Goal: Check status: Check status

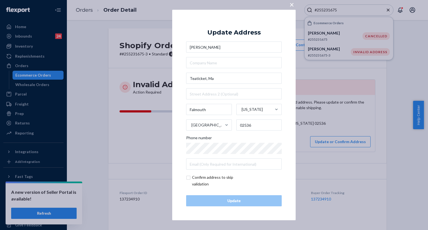
click at [291, 5] on span "×" at bounding box center [291, 4] width 4 height 9
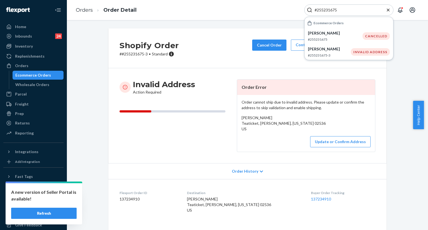
click at [387, 10] on icon "Close Search" at bounding box center [388, 9] width 3 height 3
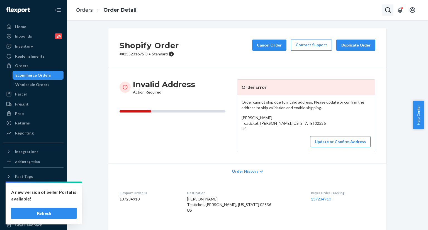
click at [389, 9] on icon "Open Search Box" at bounding box center [387, 10] width 7 height 7
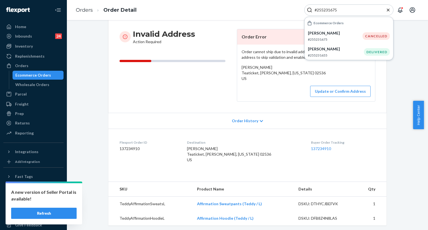
scroll to position [56, 0]
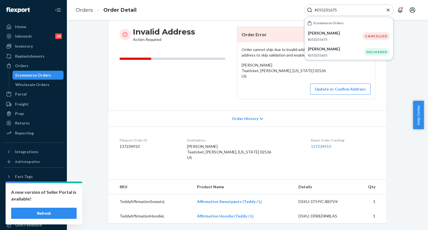
type input "#255231675"
copy span "[PERSON_NAME]"
drag, startPoint x: 219, startPoint y: 148, endPoint x: 192, endPoint y: 150, distance: 27.3
click at [194, 150] on div "[PERSON_NAME] Teaticket, [PERSON_NAME], [US_STATE] 02536 US" at bounding box center [244, 152] width 115 height 17
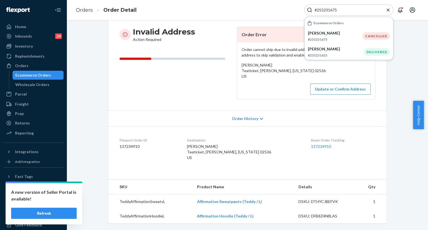
click at [333, 11] on input "#255231675" at bounding box center [346, 10] width 69 height 6
click at [330, 33] on p "[PERSON_NAME]" at bounding box center [335, 33] width 55 height 6
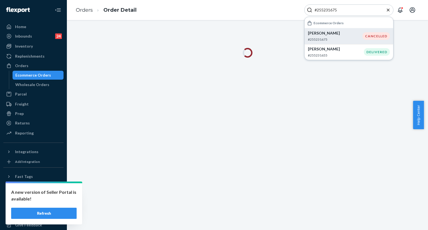
click at [389, 100] on div at bounding box center [247, 125] width 361 height 210
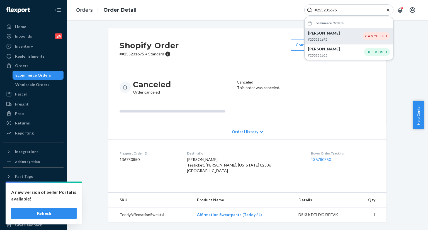
click at [388, 9] on icon "Close Search" at bounding box center [388, 10] width 6 height 6
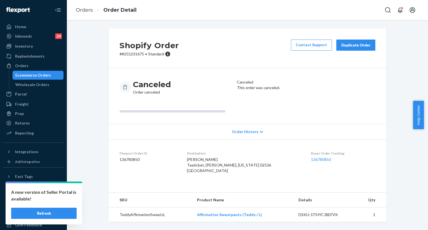
scroll to position [4, 0]
click at [384, 11] on icon "Open Search Box" at bounding box center [387, 10] width 7 height 7
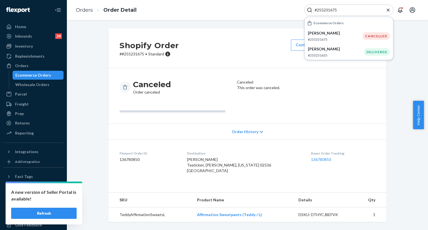
type input "#255231675"
click at [370, 93] on article "Canceled This order was canceled." at bounding box center [306, 95] width 138 height 33
click at [408, 41] on div "Shopify Order # #[PHONE_NUMBER] • Standard Contact Support Duplicate Order Canc…" at bounding box center [247, 128] width 353 height 200
click at [387, 9] on icon "Close Search" at bounding box center [388, 9] width 3 height 3
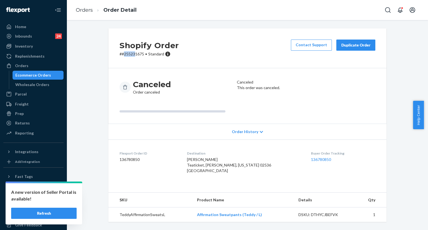
drag, startPoint x: 121, startPoint y: 49, endPoint x: 132, endPoint y: 50, distance: 11.5
click at [132, 51] on p "# #255231675 • Standard" at bounding box center [148, 54] width 59 height 6
copy p "#255231675"
drag, startPoint x: 119, startPoint y: 51, endPoint x: 129, endPoint y: 52, distance: 9.3
click at [141, 51] on p "# #255231675 • Standard" at bounding box center [148, 54] width 59 height 6
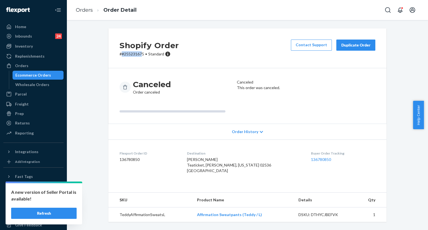
copy p "#25523167"
click at [35, 62] on div "Orders" at bounding box center [33, 66] width 59 height 8
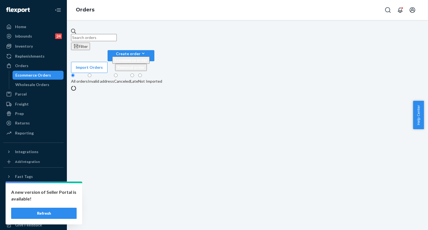
click at [112, 34] on input "text" at bounding box center [94, 37] width 46 height 7
paste input "#25523167"
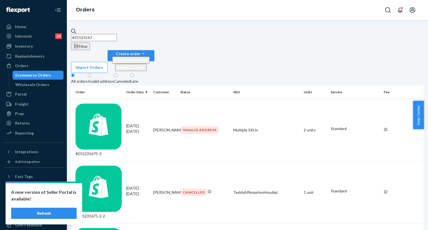
type input "#25523167"
click at [188, 161] on td "CANCELLED" at bounding box center [204, 192] width 53 height 62
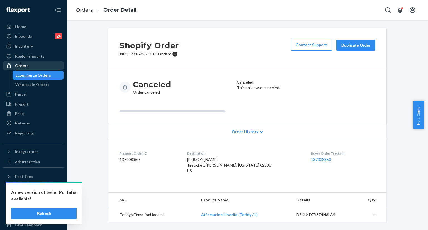
drag, startPoint x: 28, startPoint y: 67, endPoint x: 50, endPoint y: 64, distance: 22.7
click at [28, 67] on div "Orders" at bounding box center [33, 66] width 59 height 8
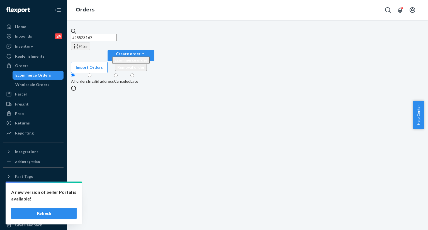
click at [116, 35] on input "#25523167" at bounding box center [94, 37] width 46 height 7
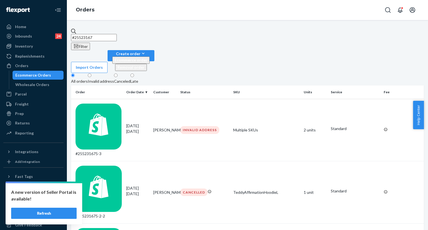
click at [317, 28] on div "#25523167 Filter Import Orders Create order Ecommerce order Removal order All o…" at bounding box center [247, 125] width 361 height 210
click at [221, 126] on div "INVALID ADDRESS" at bounding box center [204, 130] width 48 height 8
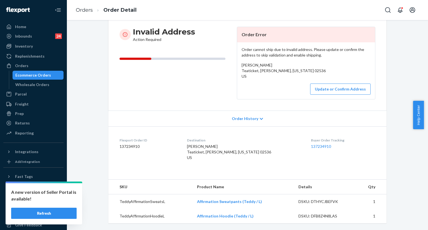
scroll to position [64, 0]
